Goal: Information Seeking & Learning: Learn about a topic

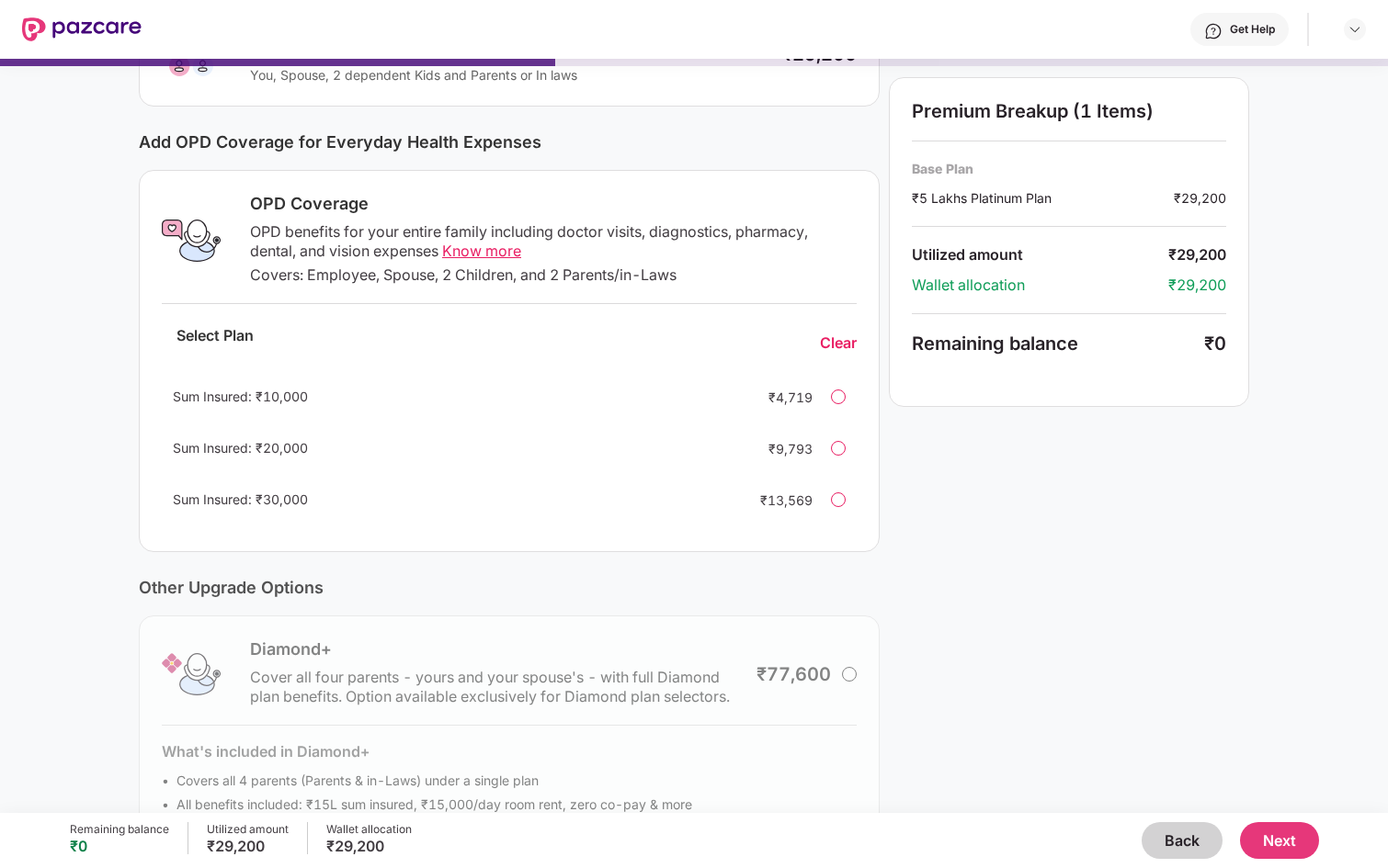
scroll to position [212, 0]
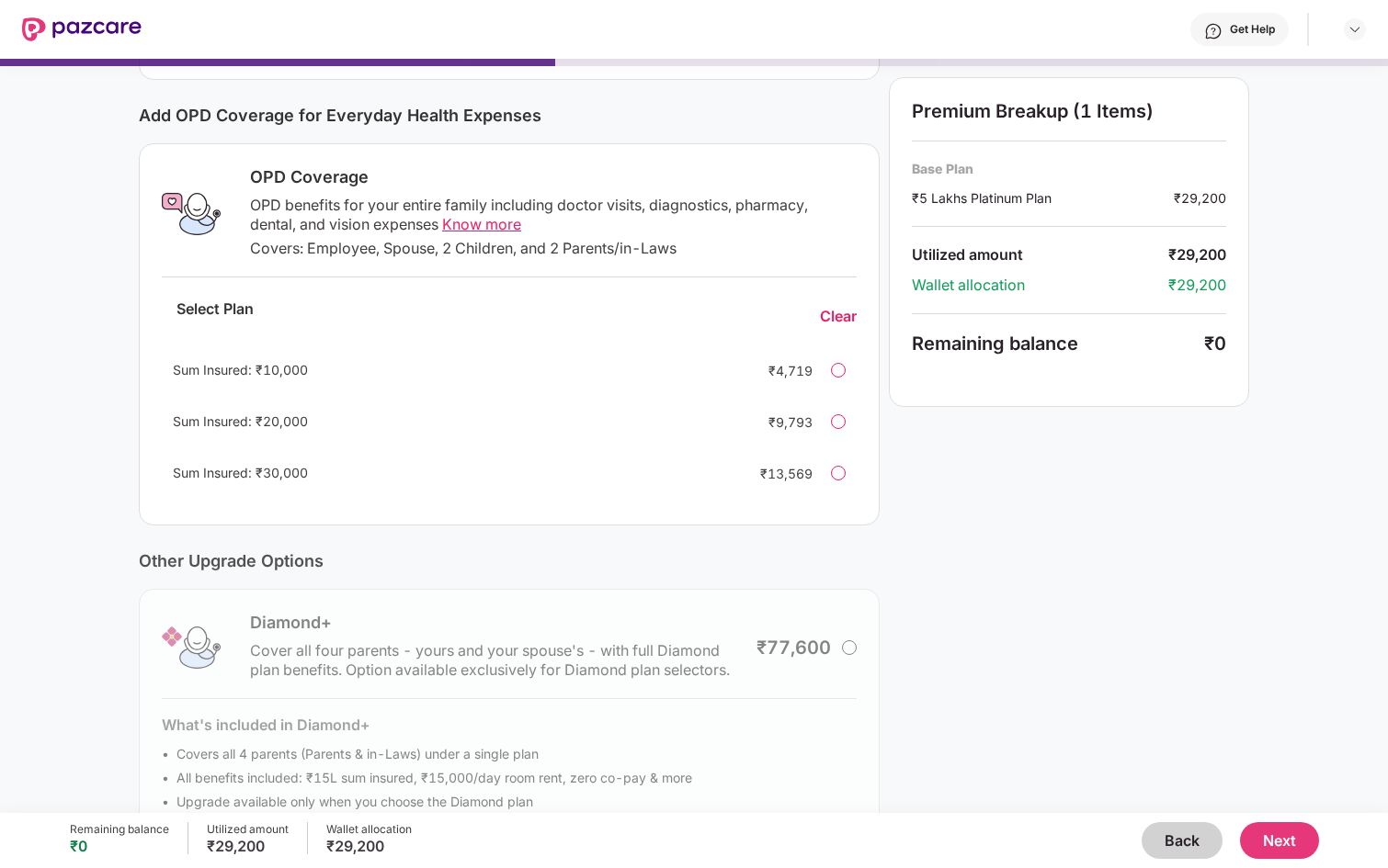
click at [850, 475] on div "Sum Insured: ₹30,000 ₹13,569" at bounding box center [508, 473] width 695 height 44
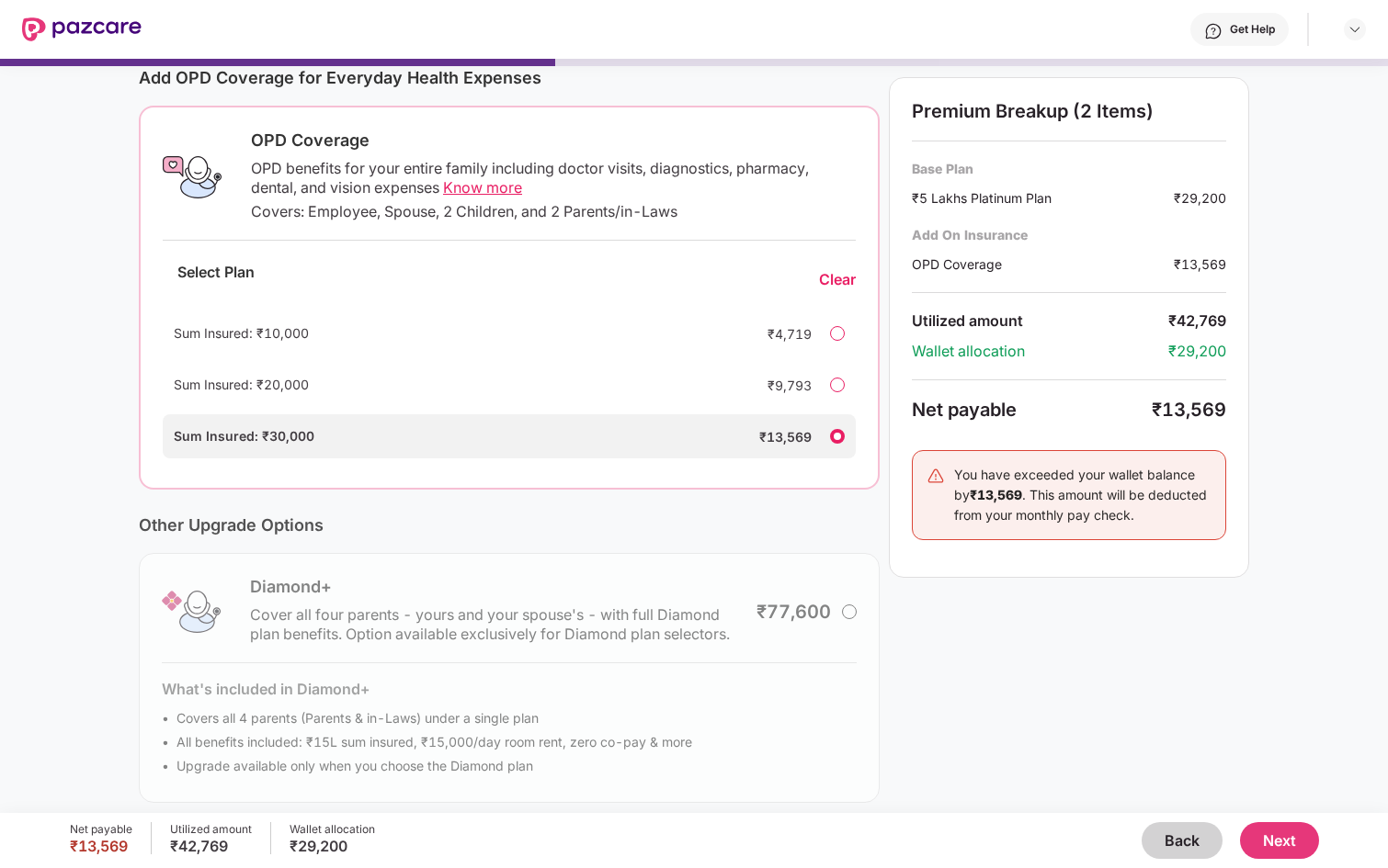
scroll to position [0, 0]
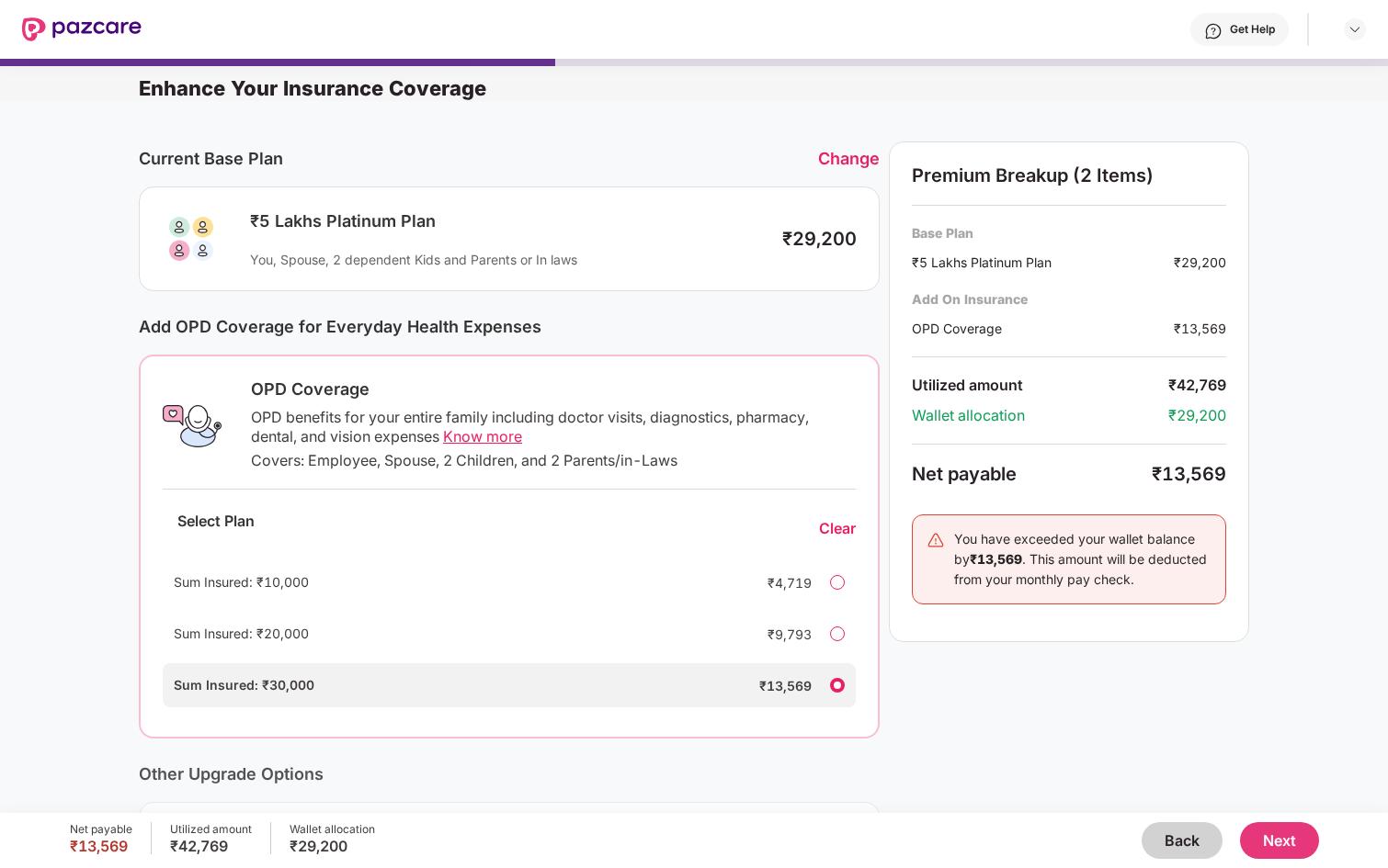
click at [507, 434] on span "Know more" at bounding box center [482, 436] width 79 height 19
